Goal: Information Seeking & Learning: Learn about a topic

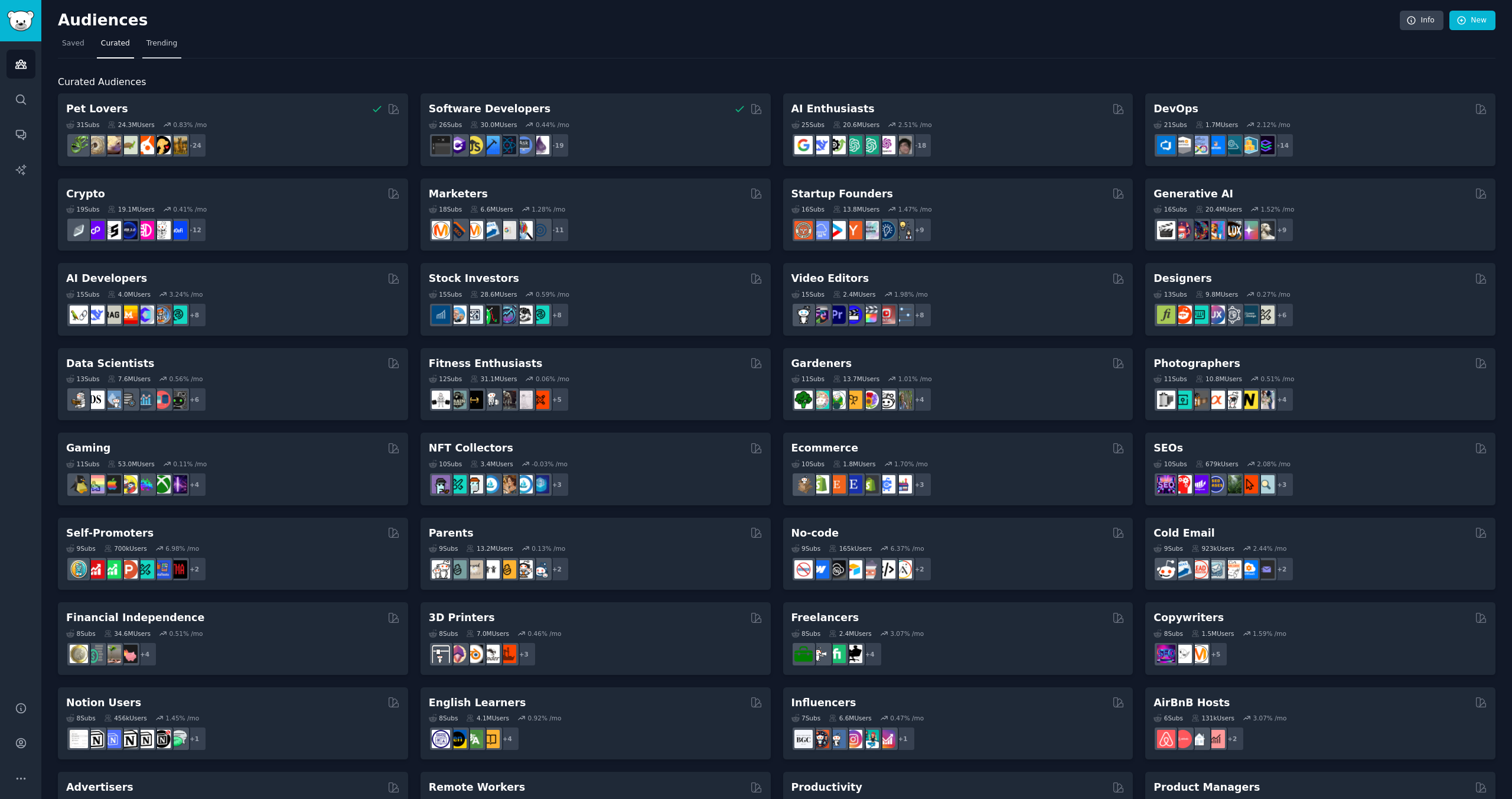
click at [151, 36] on link "Trending" at bounding box center [162, 46] width 39 height 25
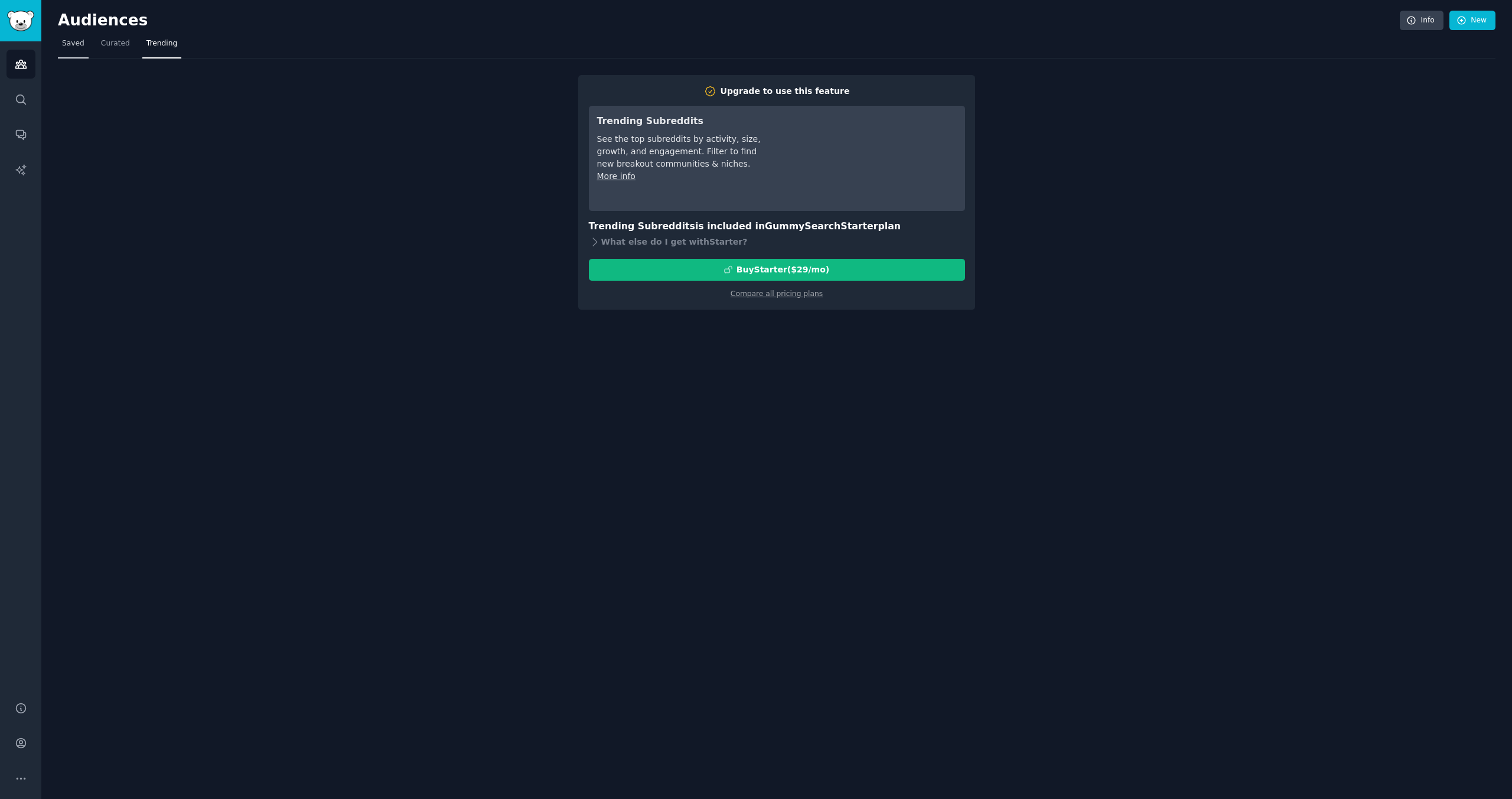
click at [79, 43] on span "Saved" at bounding box center [73, 44] width 22 height 10
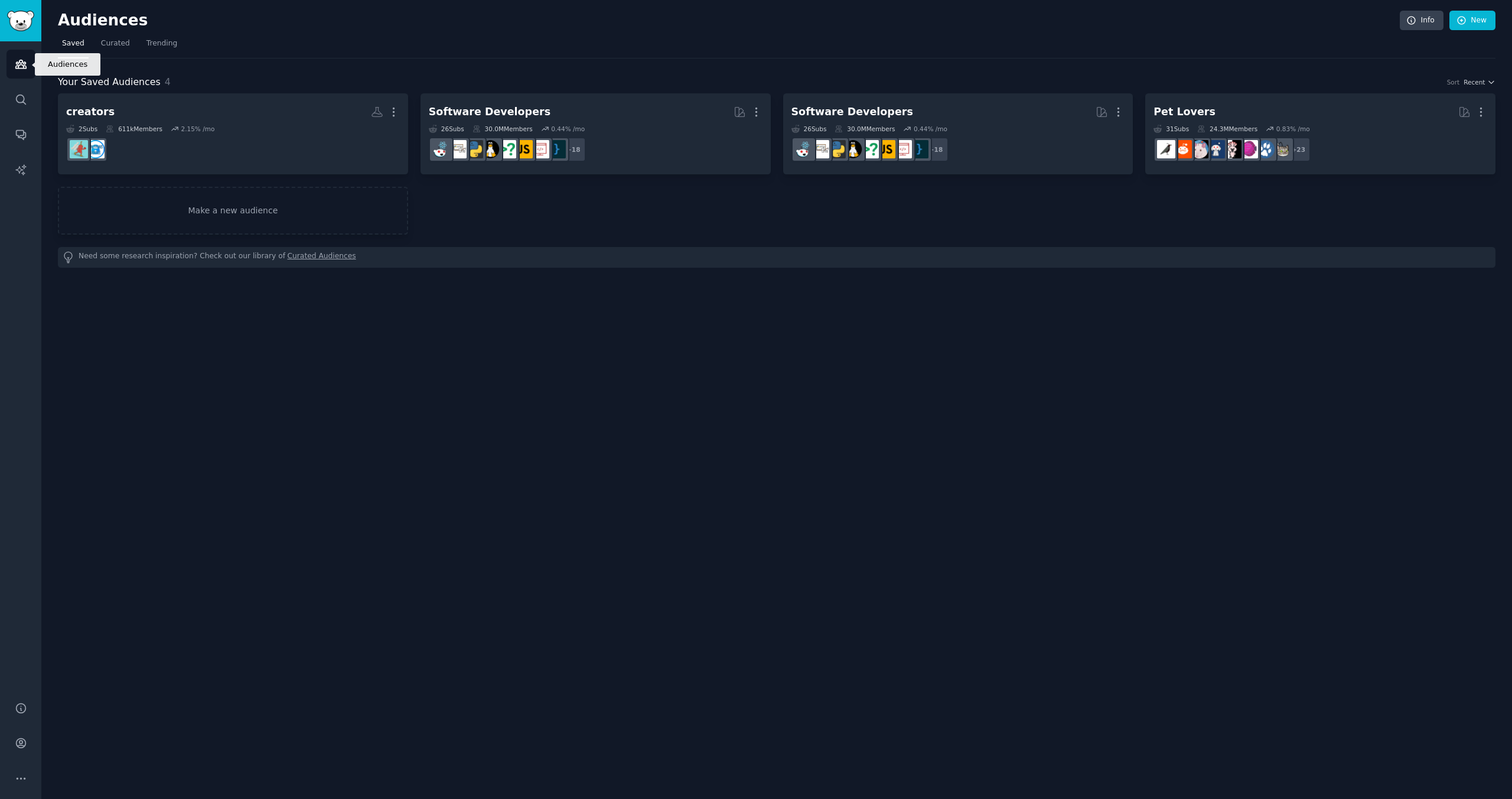
click at [22, 71] on link "Audiences" at bounding box center [21, 64] width 29 height 29
click at [22, 62] on icon "Sidebar" at bounding box center [21, 64] width 10 height 8
click at [122, 39] on span "Curated" at bounding box center [115, 44] width 29 height 10
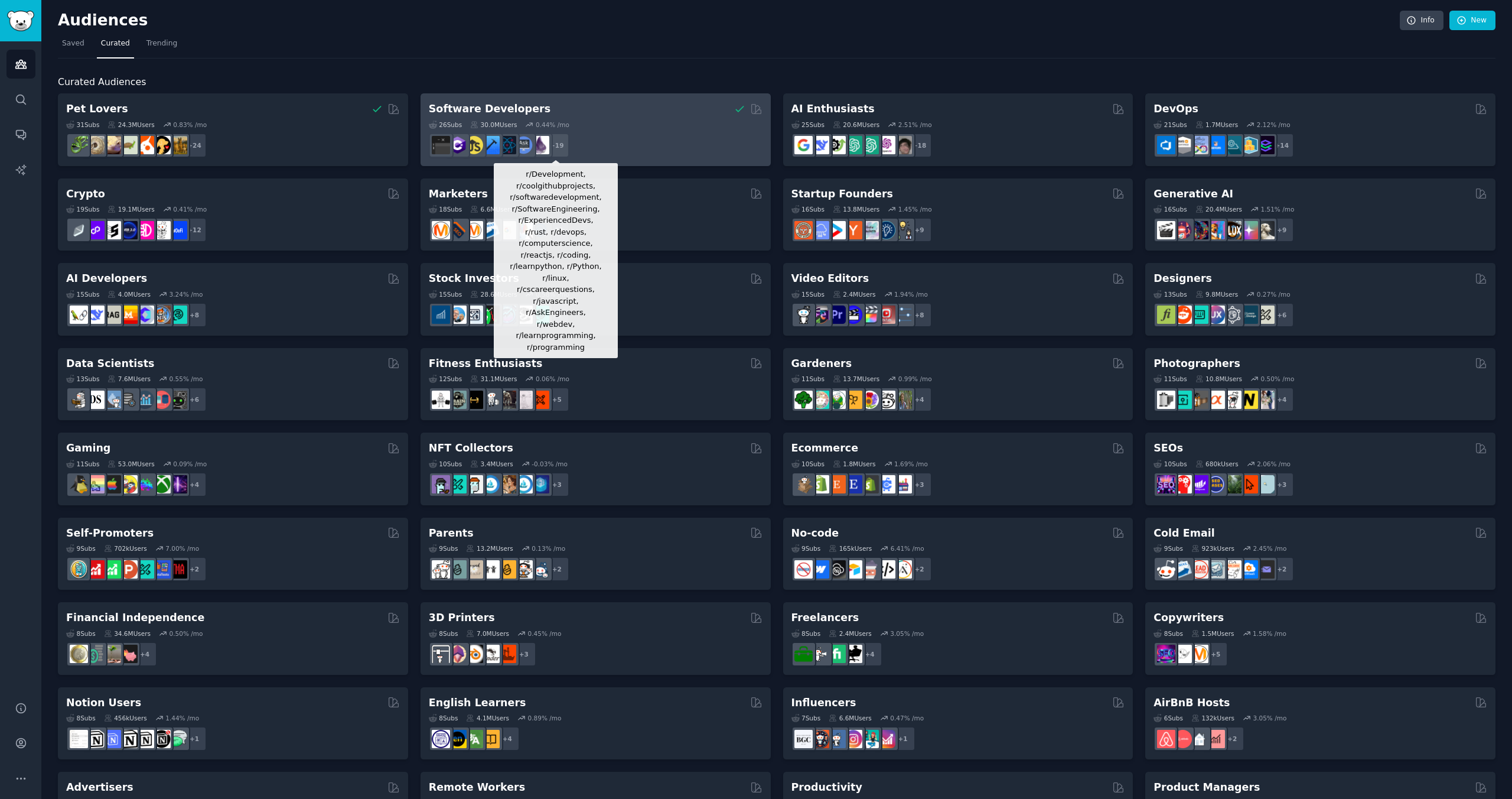
click at [565, 133] on div "+ 19" at bounding box center [556, 145] width 24 height 25
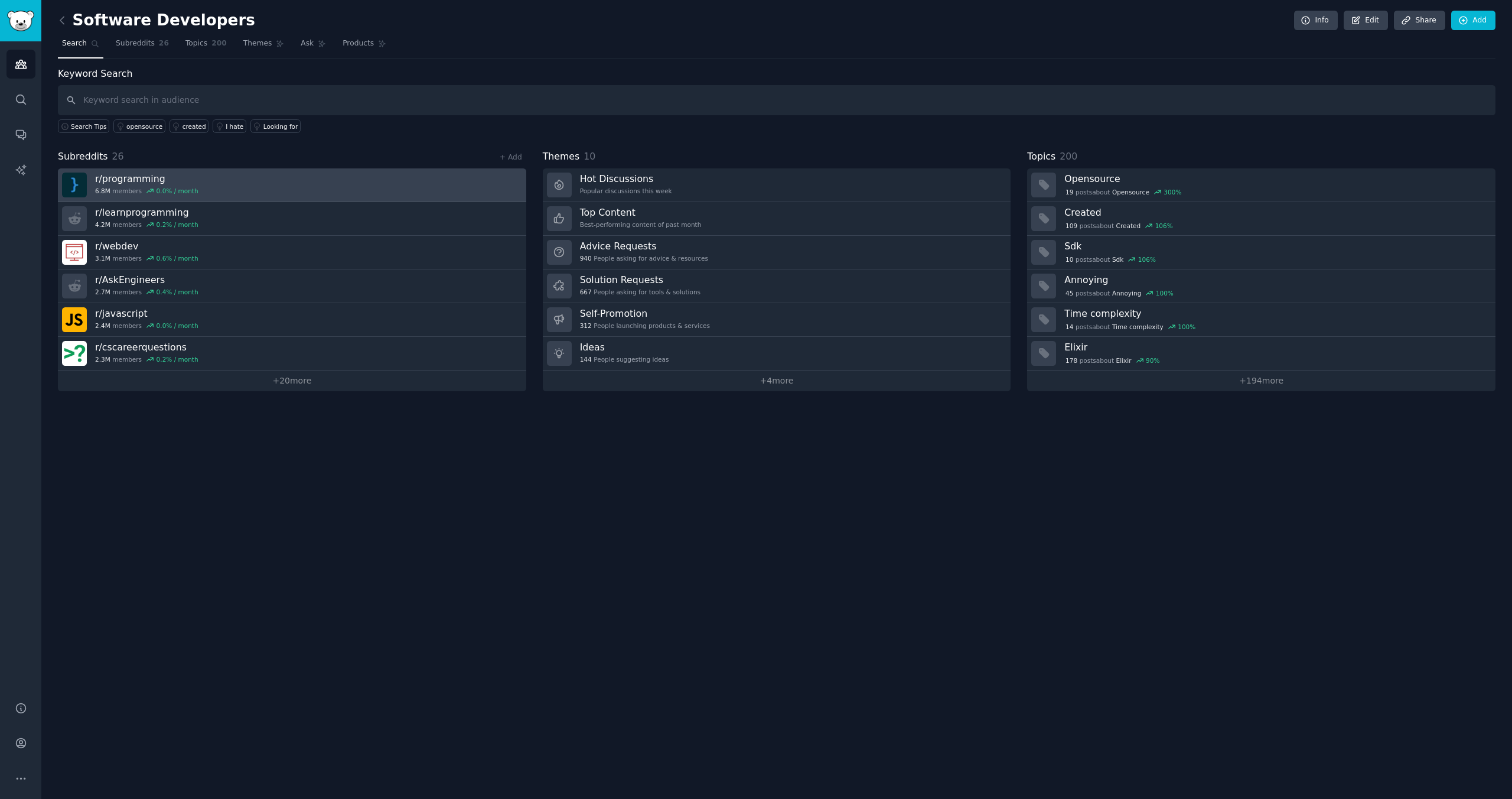
click at [144, 180] on h3 "r/ programming" at bounding box center [146, 178] width 103 height 13
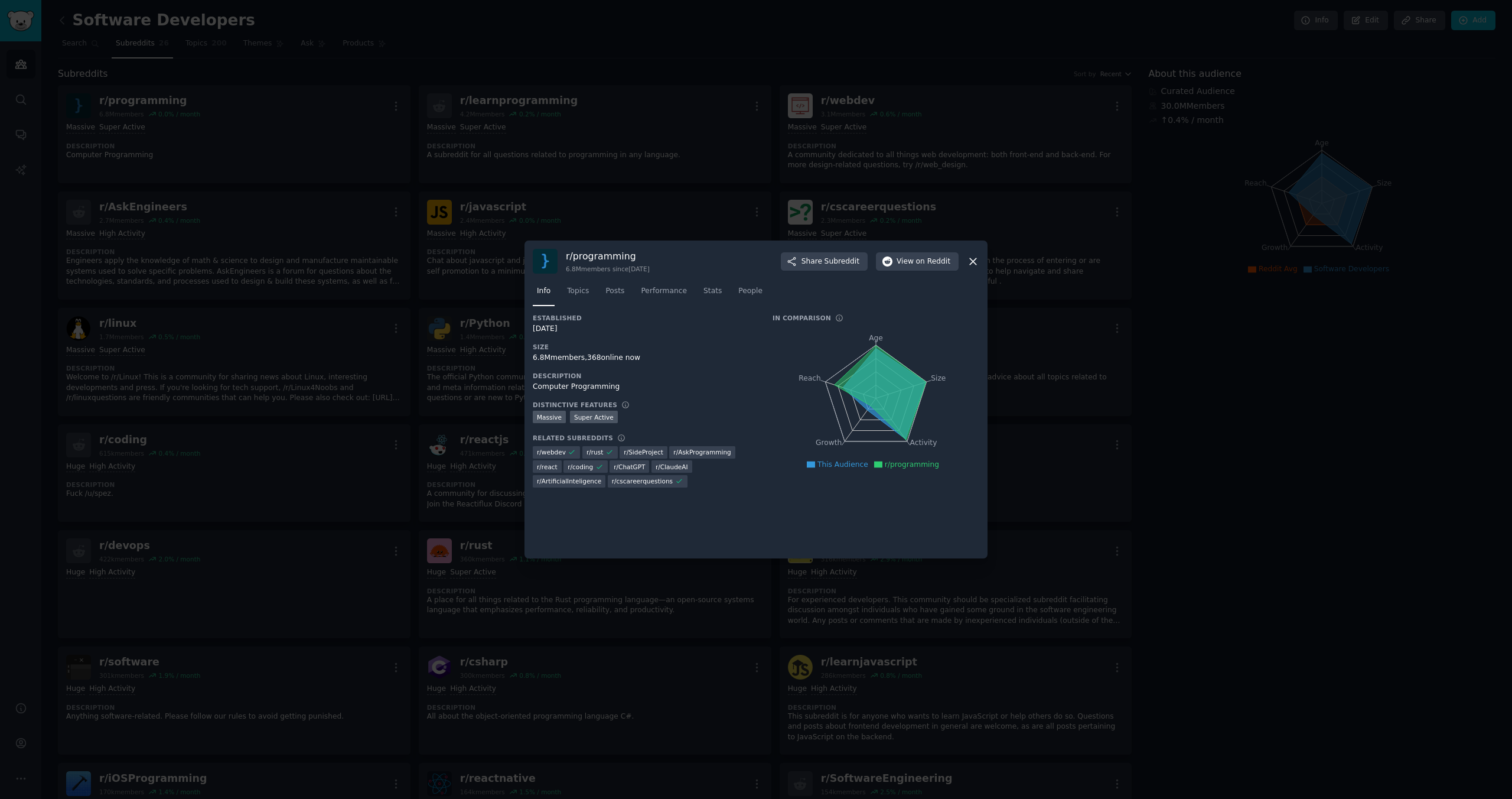
click at [972, 264] on icon at bounding box center [972, 261] width 13 height 13
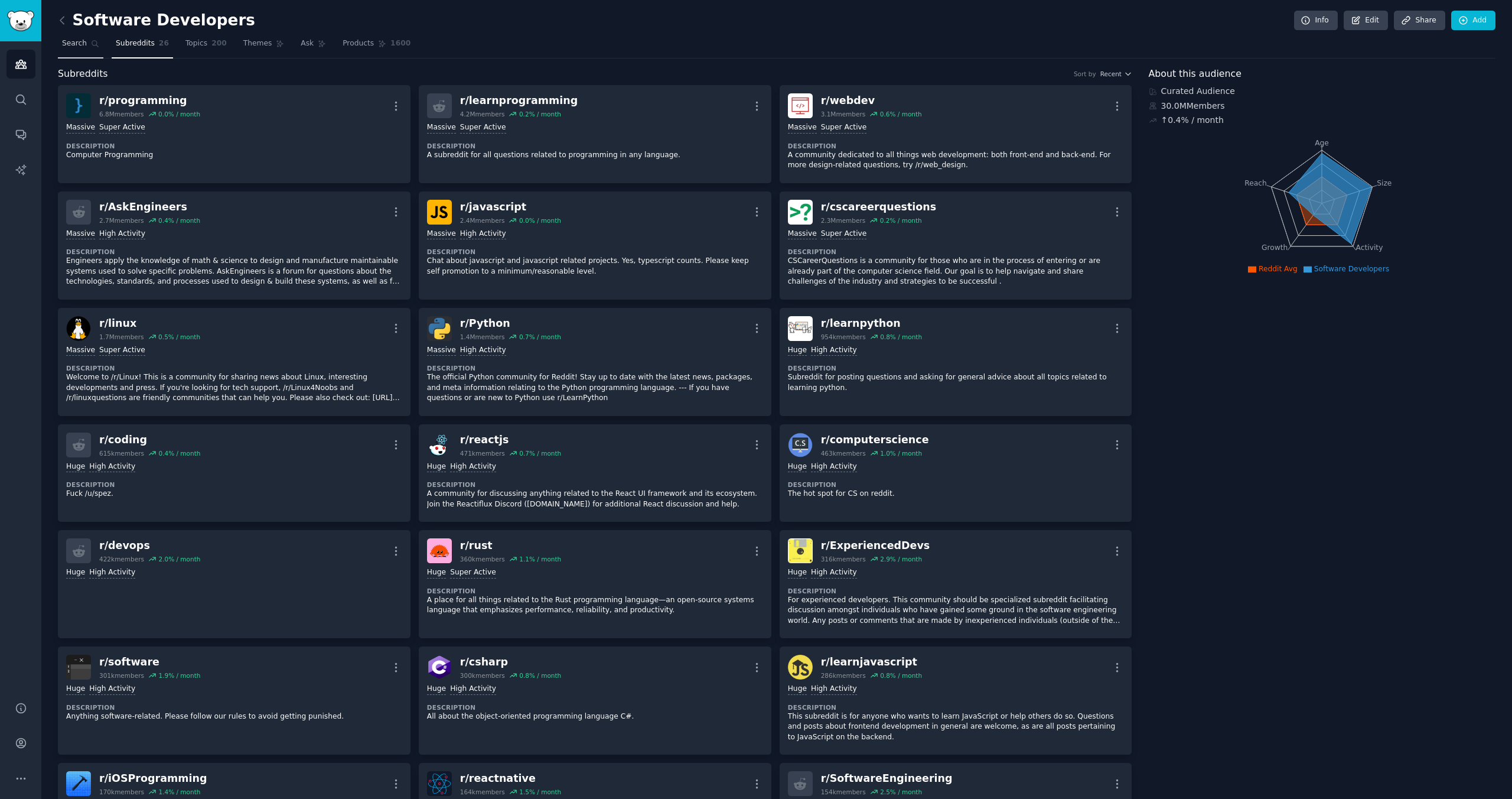
click at [74, 39] on span "Search" at bounding box center [74, 44] width 24 height 10
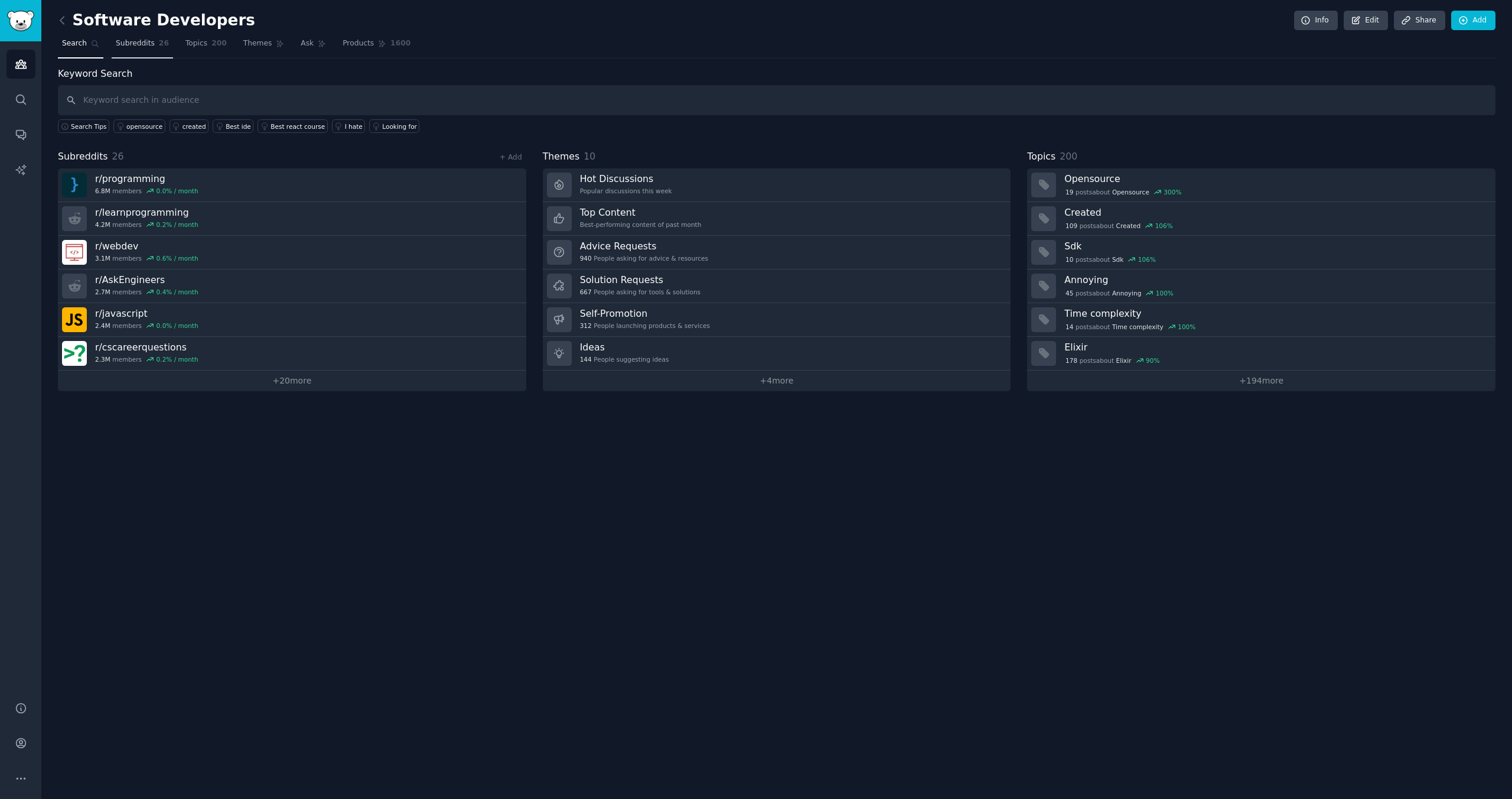
click at [126, 45] on span "Subreddits" at bounding box center [135, 44] width 39 height 10
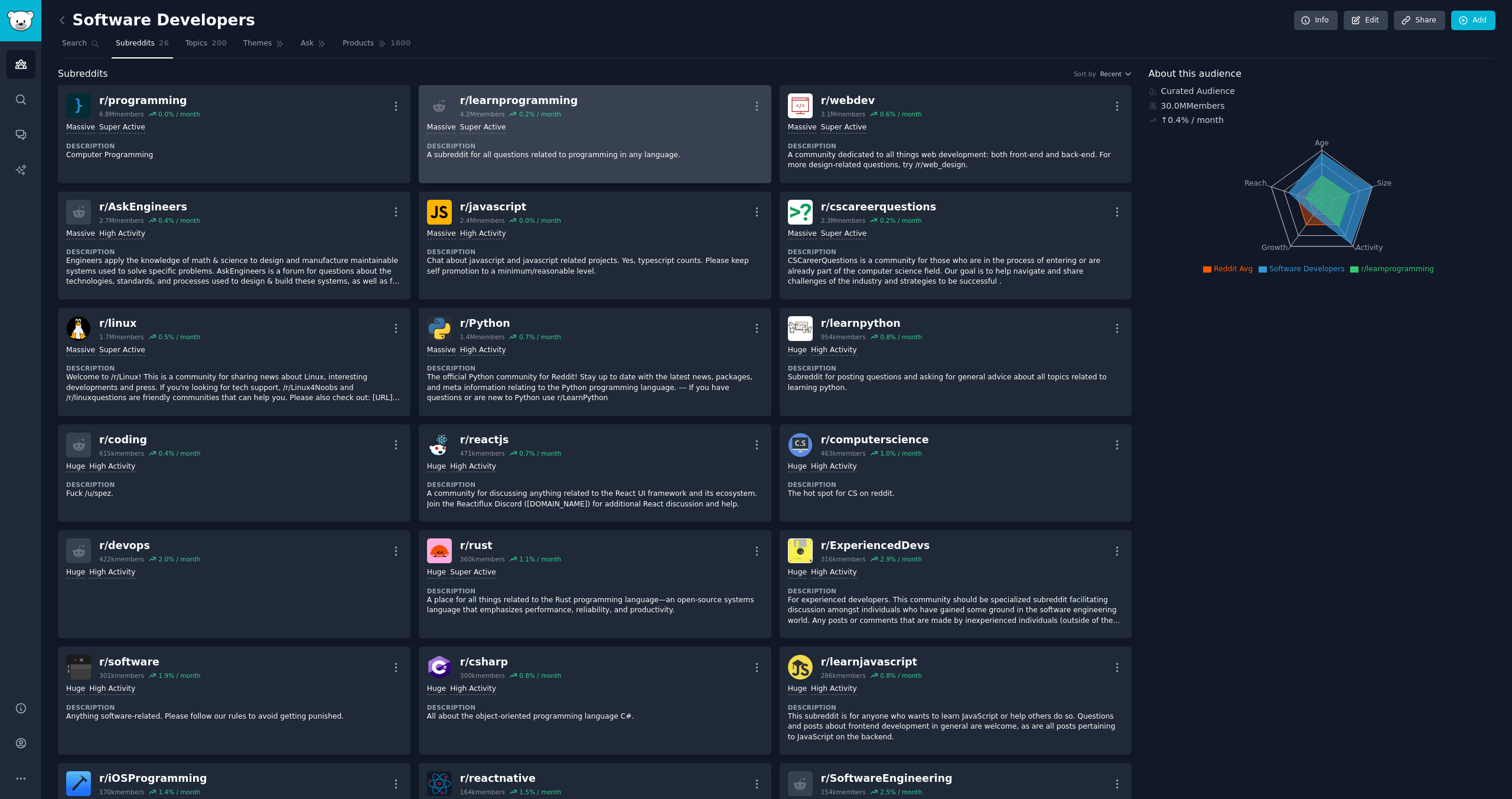
click at [638, 114] on div "r/ learnprogramming 4.2M members 0.2 % / month More" at bounding box center [595, 105] width 336 height 25
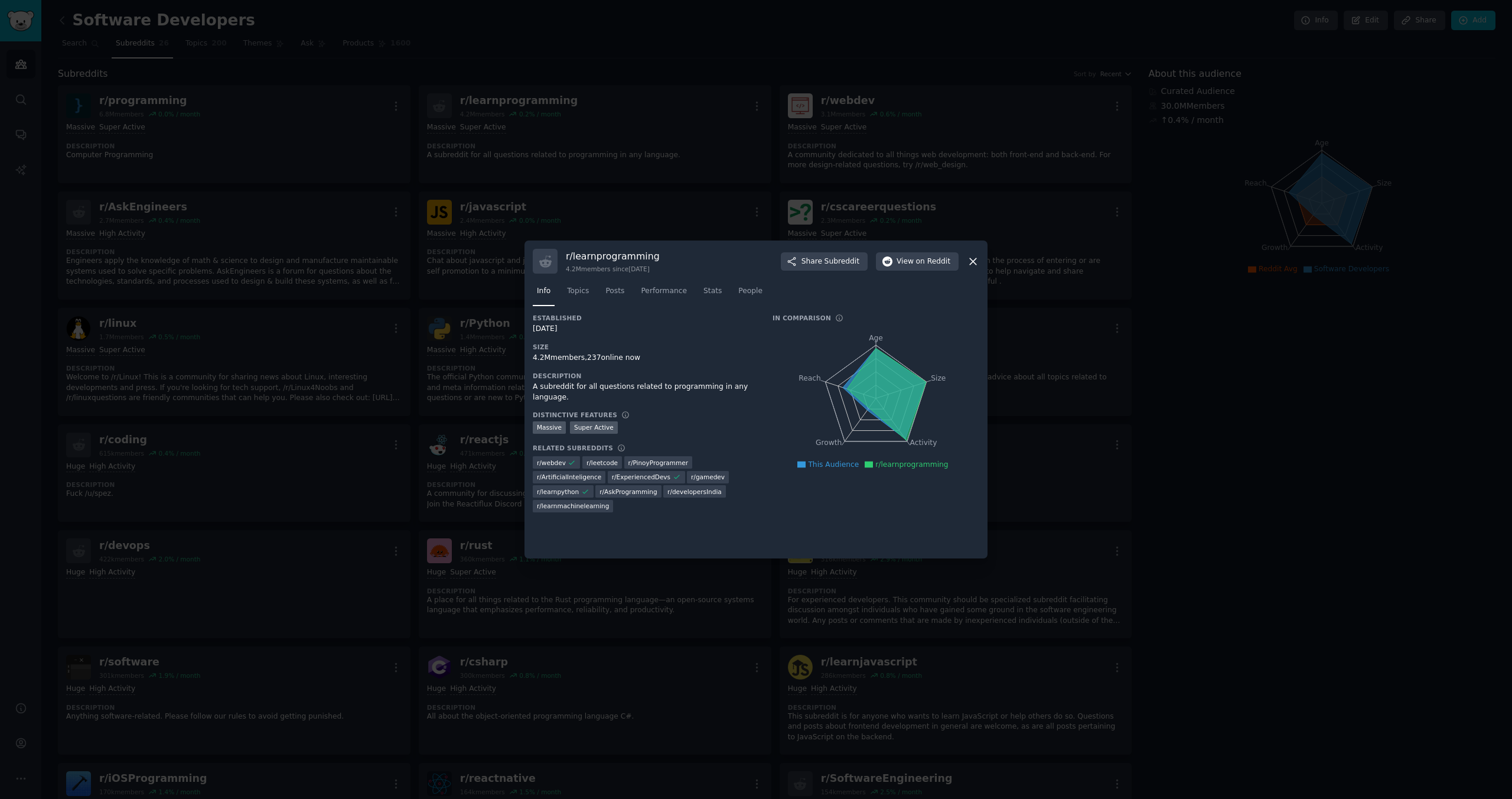
click at [975, 259] on icon at bounding box center [972, 261] width 13 height 13
